Goal: Complete application form

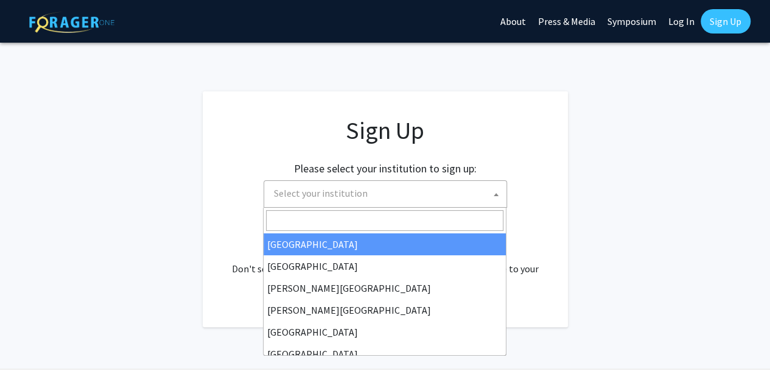
click at [290, 199] on span "Select your institution" at bounding box center [321, 193] width 94 height 12
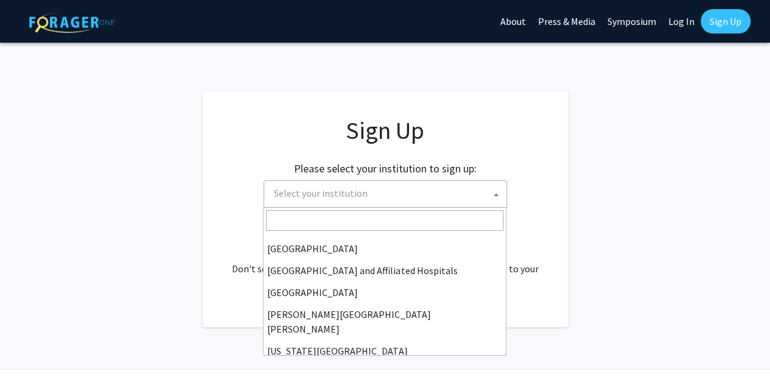
scroll to position [172, 0]
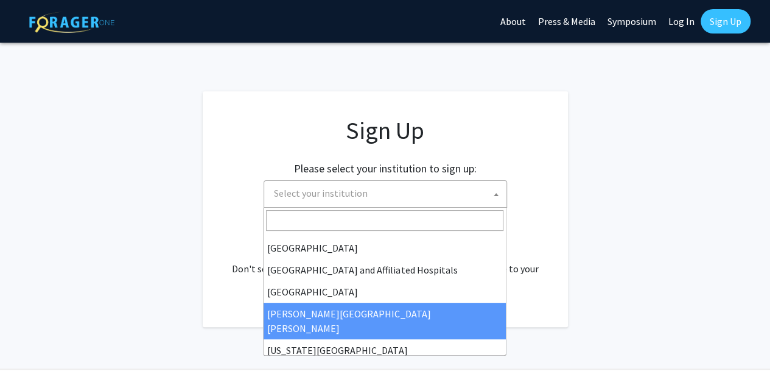
select select "1"
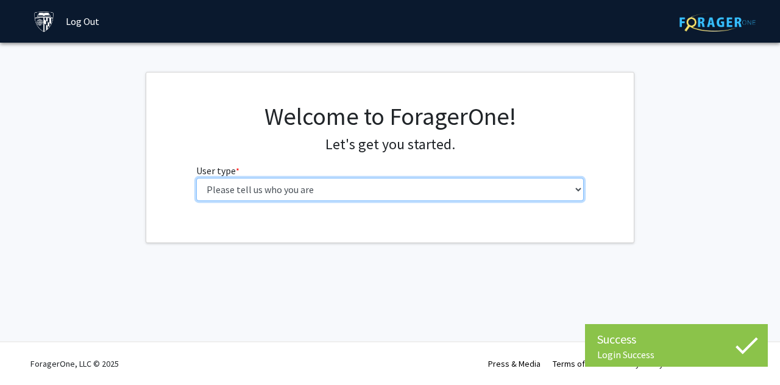
drag, startPoint x: 0, startPoint y: 0, endPoint x: 462, endPoint y: 186, distance: 498.4
click at [462, 186] on select "Please tell us who you are Undergraduate Student Master's Student Doctoral Cand…" at bounding box center [390, 189] width 388 height 23
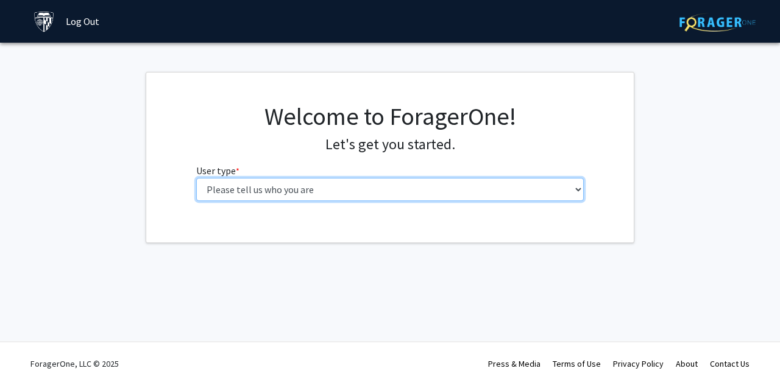
select select "2: masters"
click at [196, 178] on select "Please tell us who you are Undergraduate Student Master's Student Doctoral Cand…" at bounding box center [390, 189] width 388 height 23
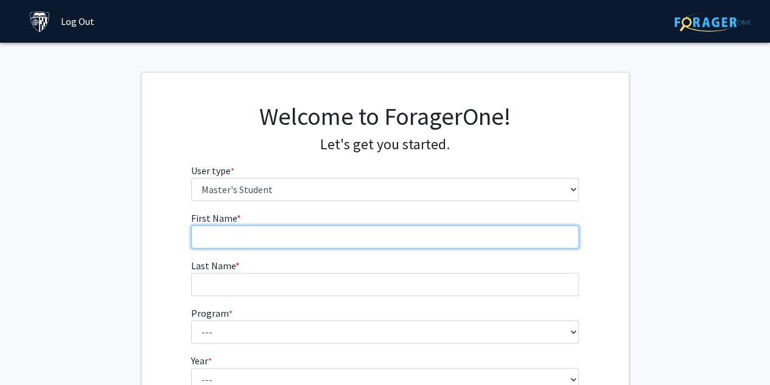
drag, startPoint x: 411, startPoint y: 200, endPoint x: 307, endPoint y: 231, distance: 108.3
click at [307, 231] on input "First Name * required" at bounding box center [385, 236] width 388 height 23
type input "Amandine"
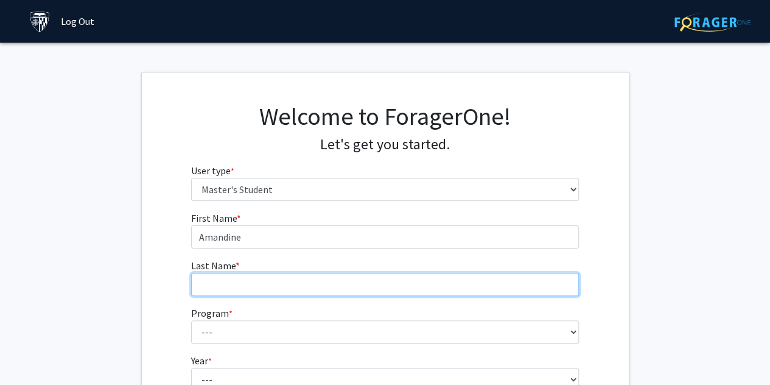
type input "[PERSON_NAME]"
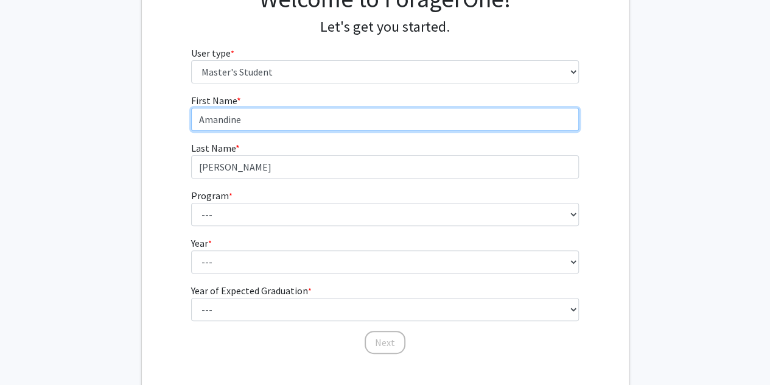
scroll to position [121, 0]
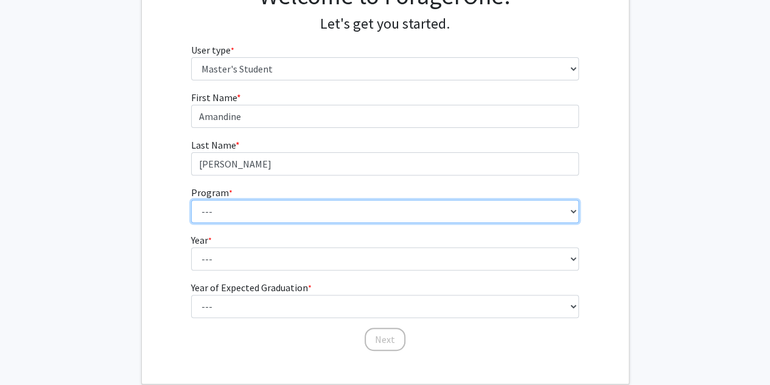
click at [286, 215] on select "--- Anatomy Education Applied and Computational Mathematics Applied Biomedical …" at bounding box center [385, 211] width 388 height 23
select select "63: 51"
click at [191, 200] on select "--- Anatomy Education Applied and Computational Mathematics Applied Biomedical …" at bounding box center [385, 211] width 388 height 23
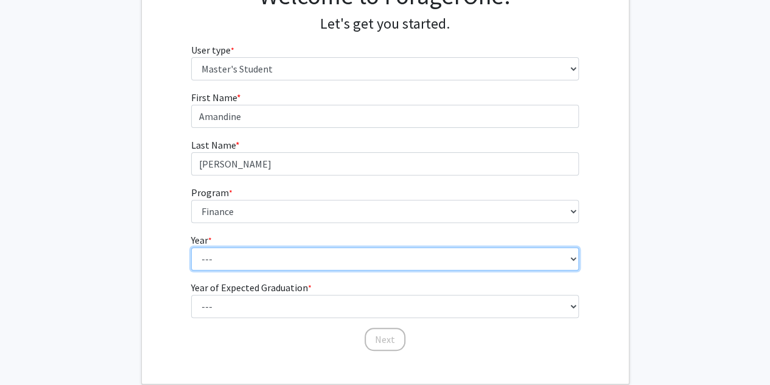
click at [281, 254] on select "--- First Year Second Year" at bounding box center [385, 258] width 388 height 23
select select "2: second_year"
click at [191, 247] on select "--- First Year Second Year" at bounding box center [385, 258] width 388 height 23
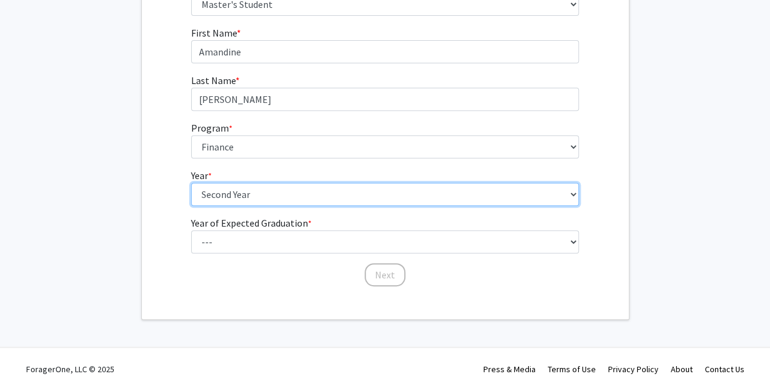
scroll to position [190, 0]
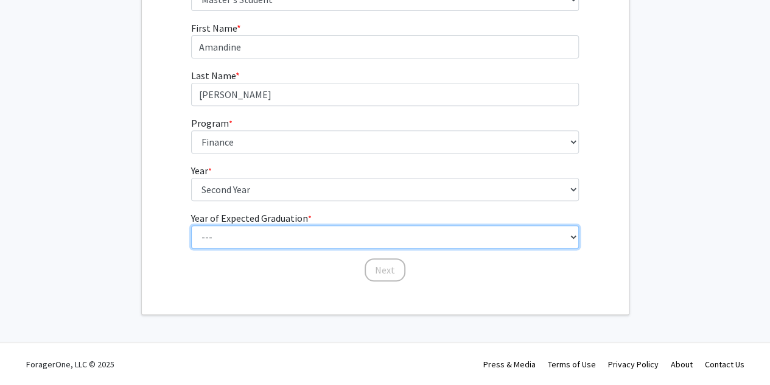
click at [289, 240] on select "--- 2025 2026 2027 2028 2029 2030 2031 2032 2033 2034" at bounding box center [385, 236] width 388 height 23
click at [191, 225] on select "--- 2025 2026 2027 2028 2029 2030 2031 2032 2033 2034" at bounding box center [385, 236] width 388 height 23
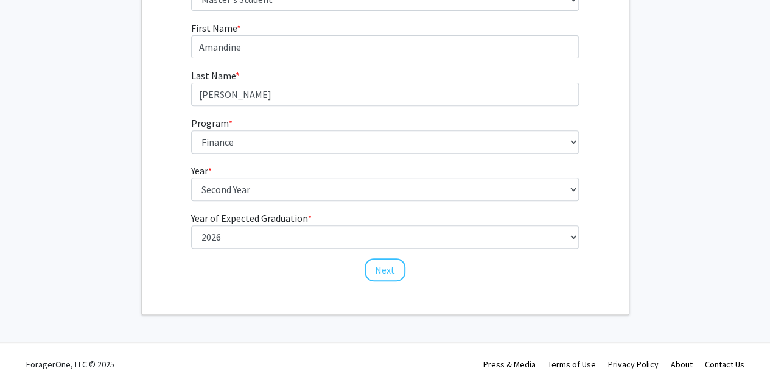
click at [276, 288] on div "Welcome to ForagerOne! Let's get you started. User type * required Please tell …" at bounding box center [385, 98] width 487 height 432
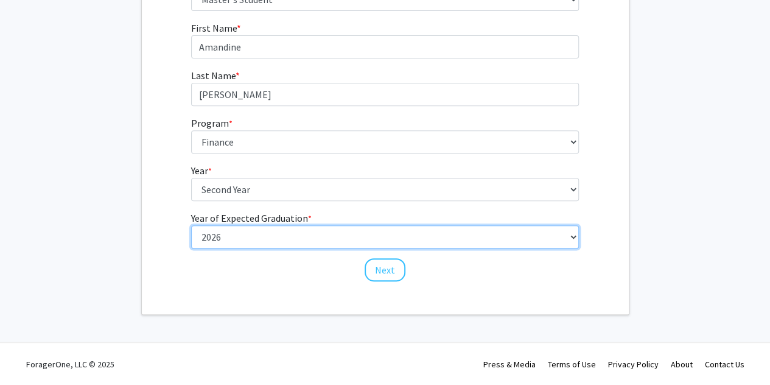
click at [346, 241] on select "--- 2025 2026 2027 2028 2029 2030 2031 2032 2033 2034" at bounding box center [385, 236] width 388 height 23
select select "1: 2025"
click at [191, 225] on select "--- 2025 2026 2027 2028 2029 2030 2031 2032 2033 2034" at bounding box center [385, 236] width 388 height 23
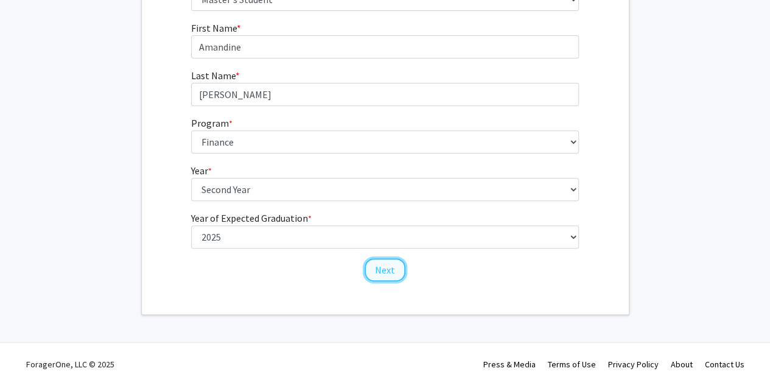
click at [397, 277] on button "Next" at bounding box center [385, 269] width 41 height 23
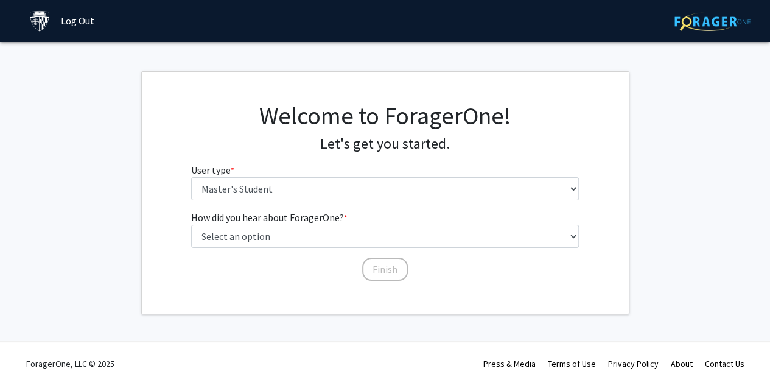
scroll to position [0, 0]
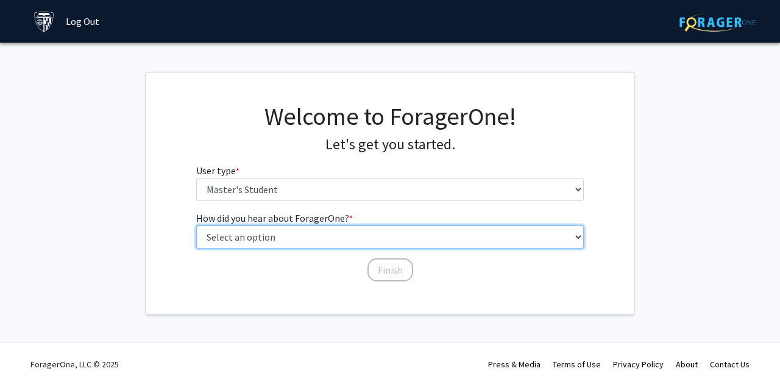
click at [365, 243] on select "Select an option Peer/student recommendation Faculty/staff recommendation Unive…" at bounding box center [390, 236] width 388 height 23
select select "3: university_website"
click at [196, 225] on select "Select an option Peer/student recommendation Faculty/staff recommendation Unive…" at bounding box center [390, 236] width 388 height 23
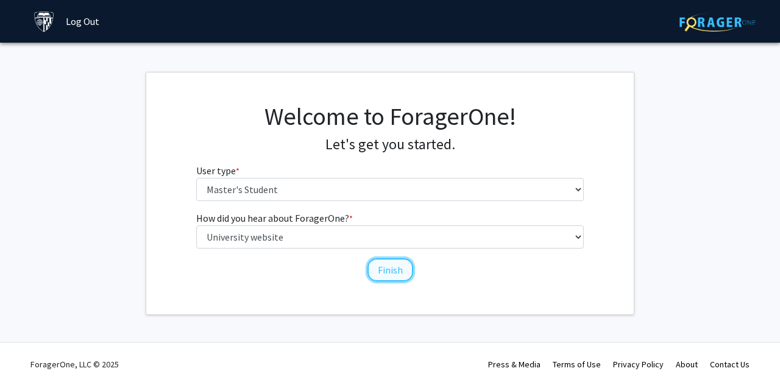
click at [393, 270] on button "Finish" at bounding box center [390, 269] width 46 height 23
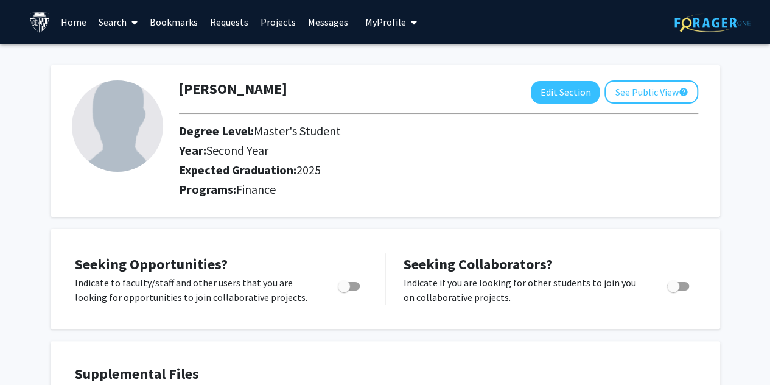
click at [116, 19] on link "Search" at bounding box center [118, 22] width 51 height 43
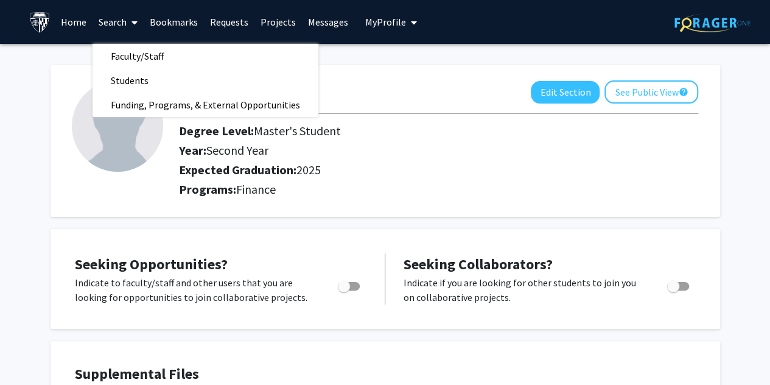
click at [81, 26] on link "Home" at bounding box center [74, 22] width 38 height 43
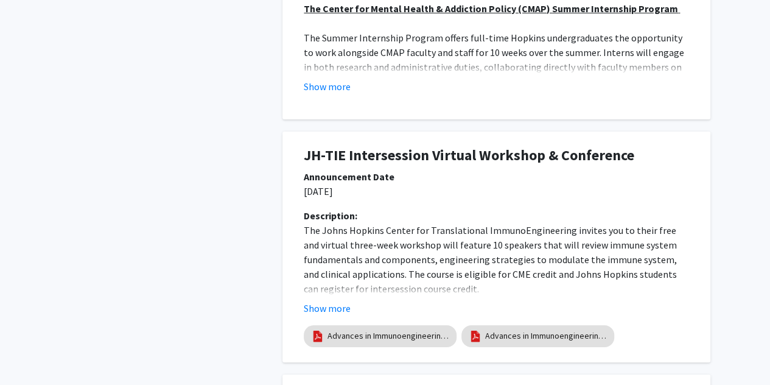
scroll to position [2137, 0]
